Goal: Information Seeking & Learning: Learn about a topic

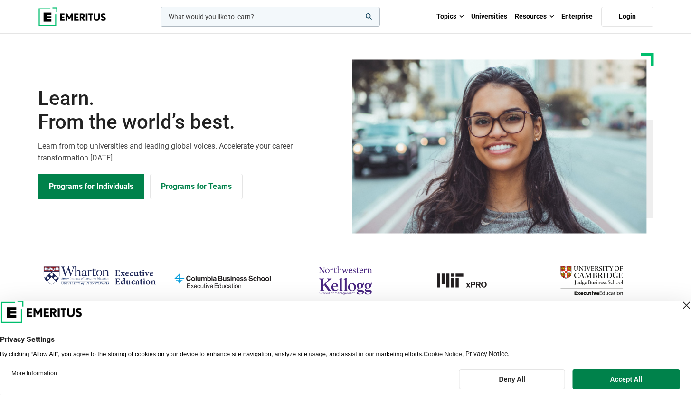
click at [225, 16] on input "woocommerce-product-search-field-0" at bounding box center [270, 17] width 219 height 20
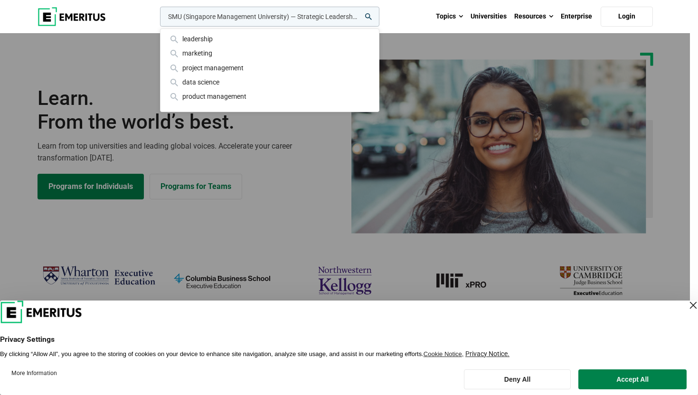
scroll to position [0, 47]
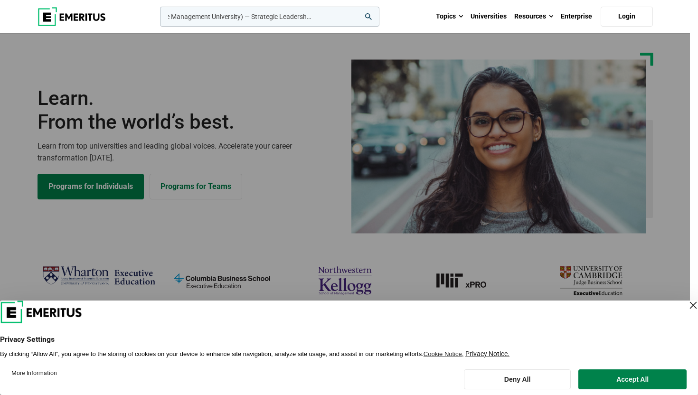
type input "SMU (Singapore Management University) — Strategic Leadership with AI and ML"
click at [158, 19] on button "search" at bounding box center [158, 19] width 0 height 0
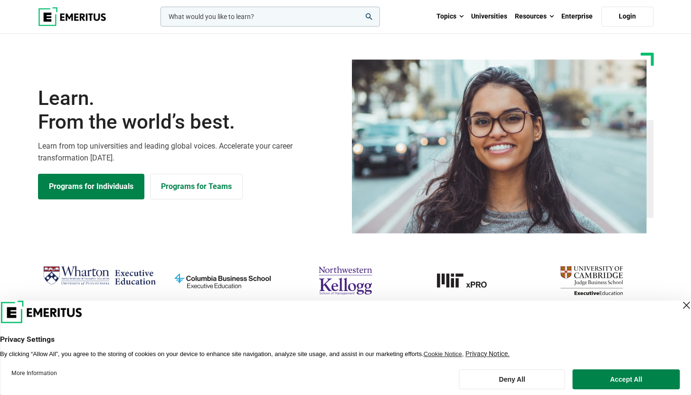
click at [244, 14] on input "woocommerce-product-search-field-0" at bounding box center [270, 17] width 219 height 20
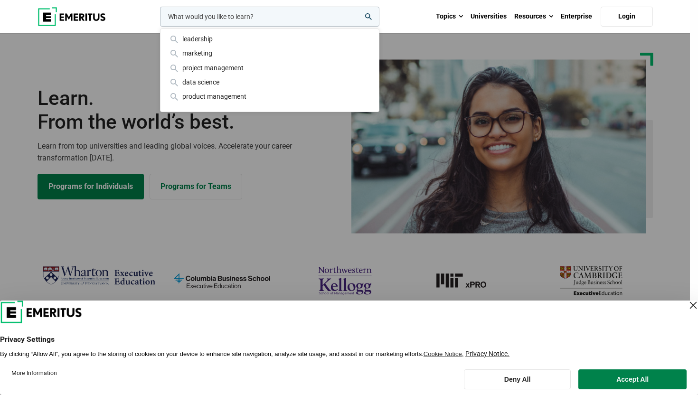
paste input "SMU (Singapore Management University) — Strategic Leadership with AI and ML"
drag, startPoint x: 253, startPoint y: 13, endPoint x: 156, endPoint y: 9, distance: 97.0
click at [156, 9] on div "SMU (Singapore Management University) — Strategic Leadership with AI and ML lea…" at bounding box center [345, 16] width 627 height 33
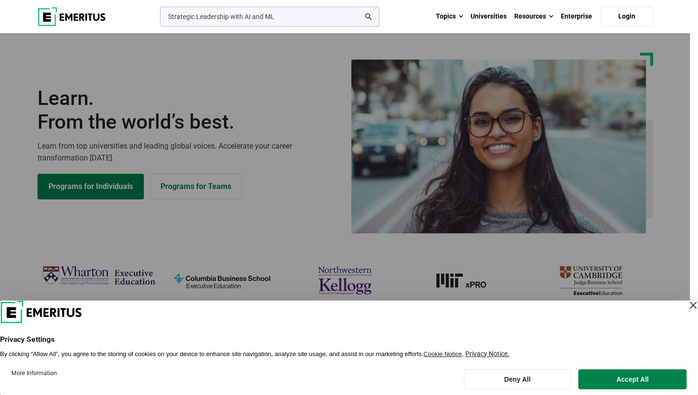
type input "Strategic Leadership with AI and ML"
click at [158, 19] on button "search" at bounding box center [158, 19] width 0 height 0
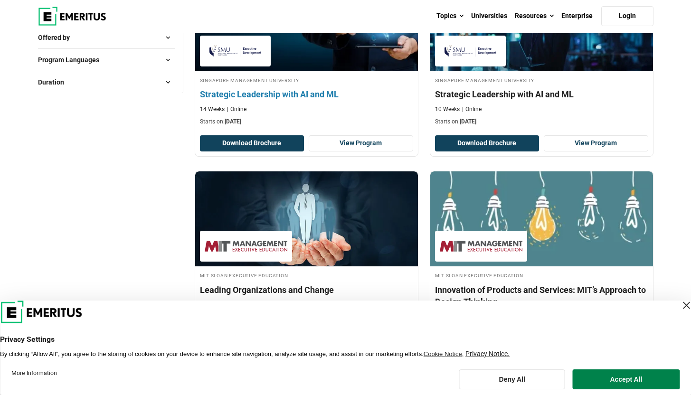
scroll to position [220, 0]
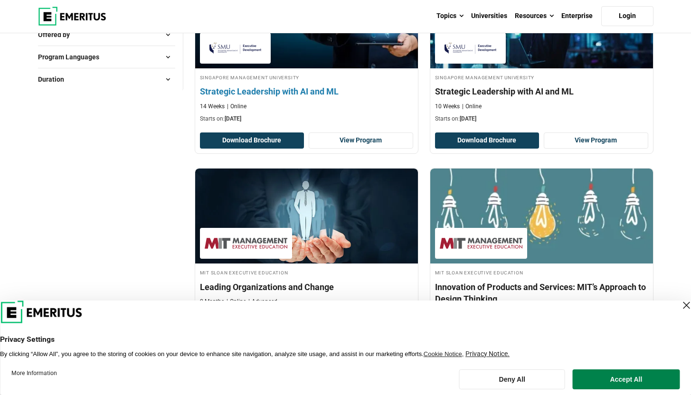
click at [306, 89] on h4 "Strategic Leadership with AI and ML" at bounding box center [306, 92] width 213 height 12
